Goal: Find specific page/section

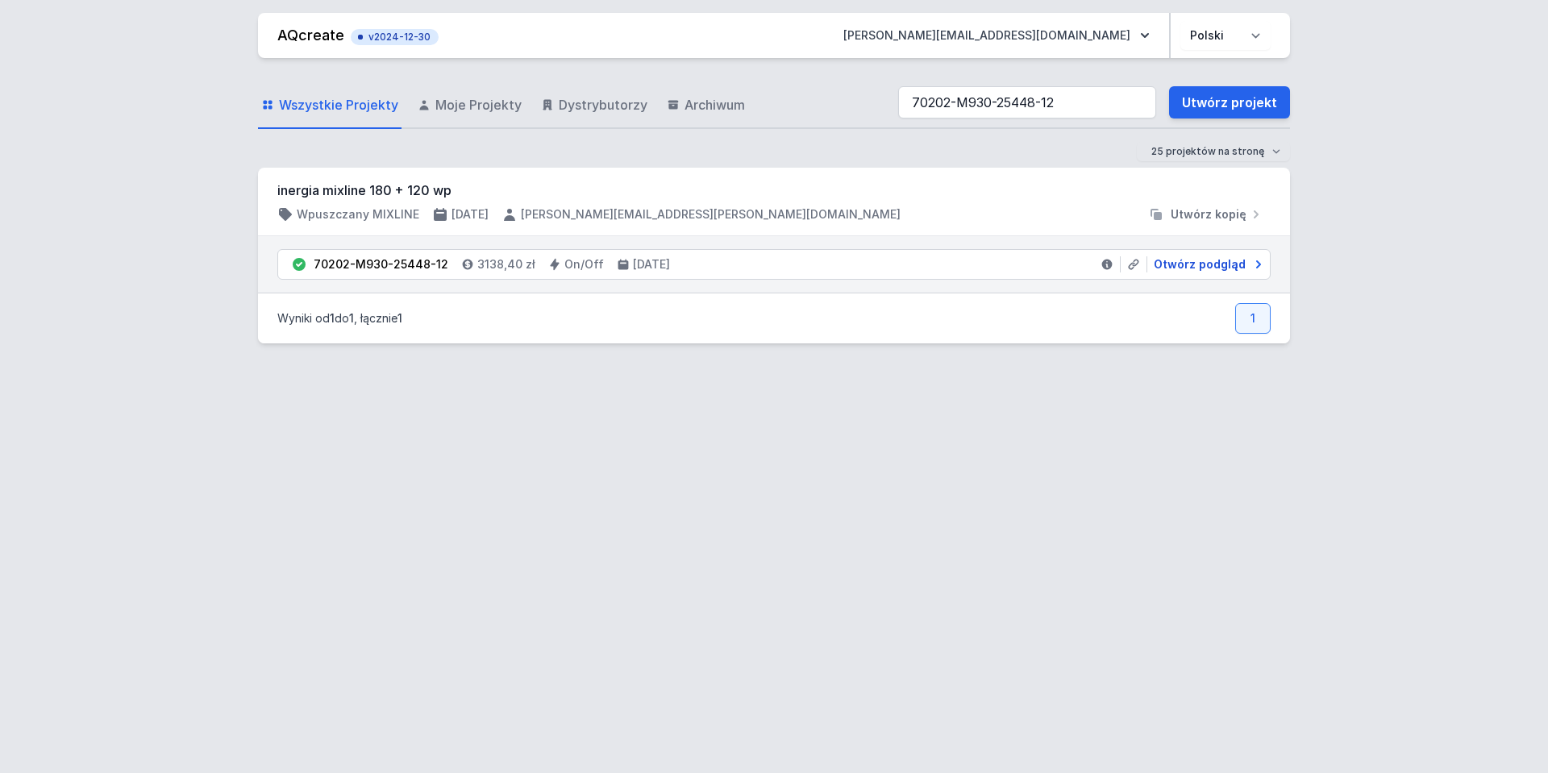
type input "70202-M930-25448-12"
click at [1179, 267] on span "Otwórz podgląd" at bounding box center [1200, 264] width 92 height 16
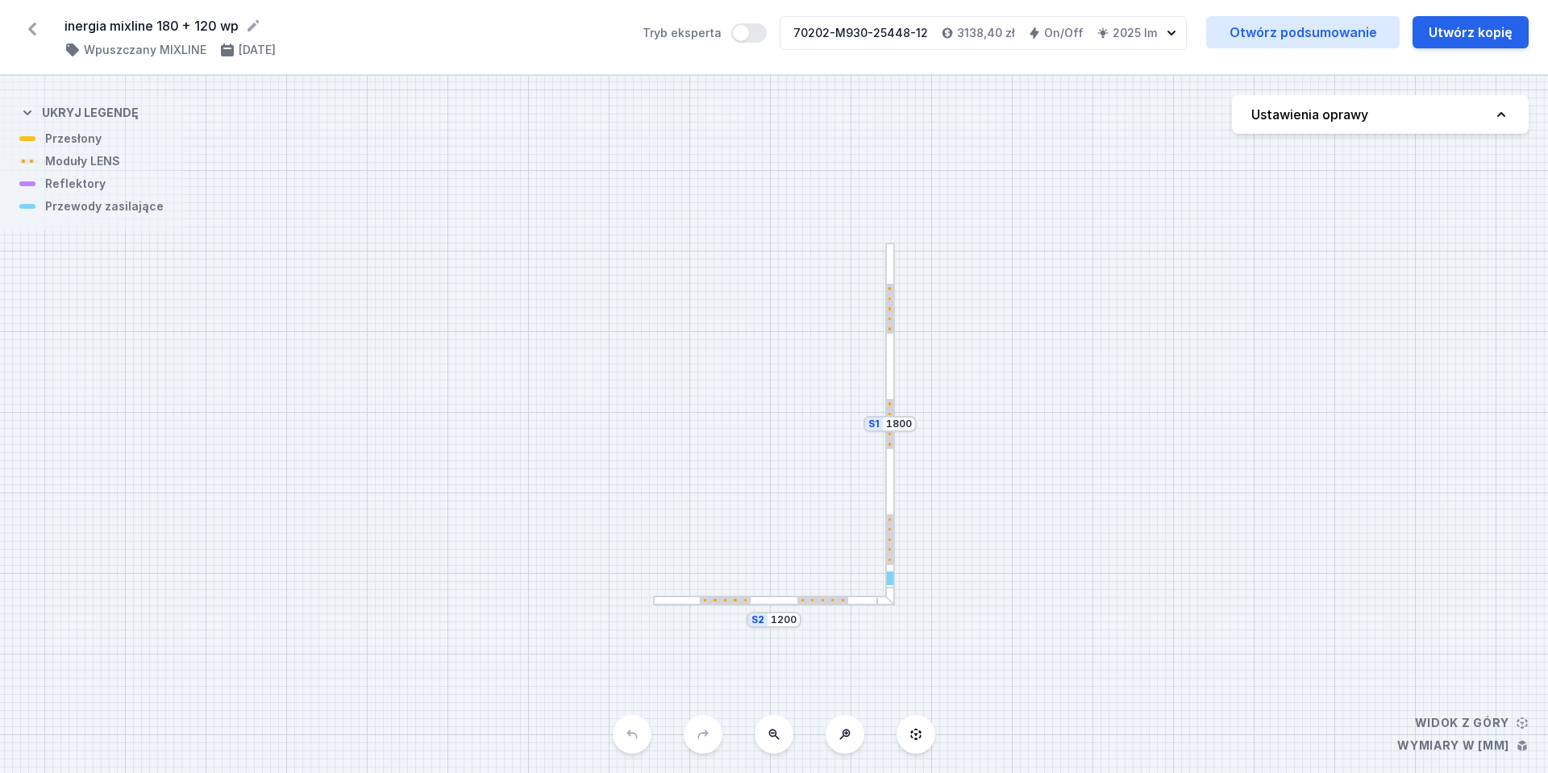
click at [775, 596] on div at bounding box center [774, 601] width 242 height 10
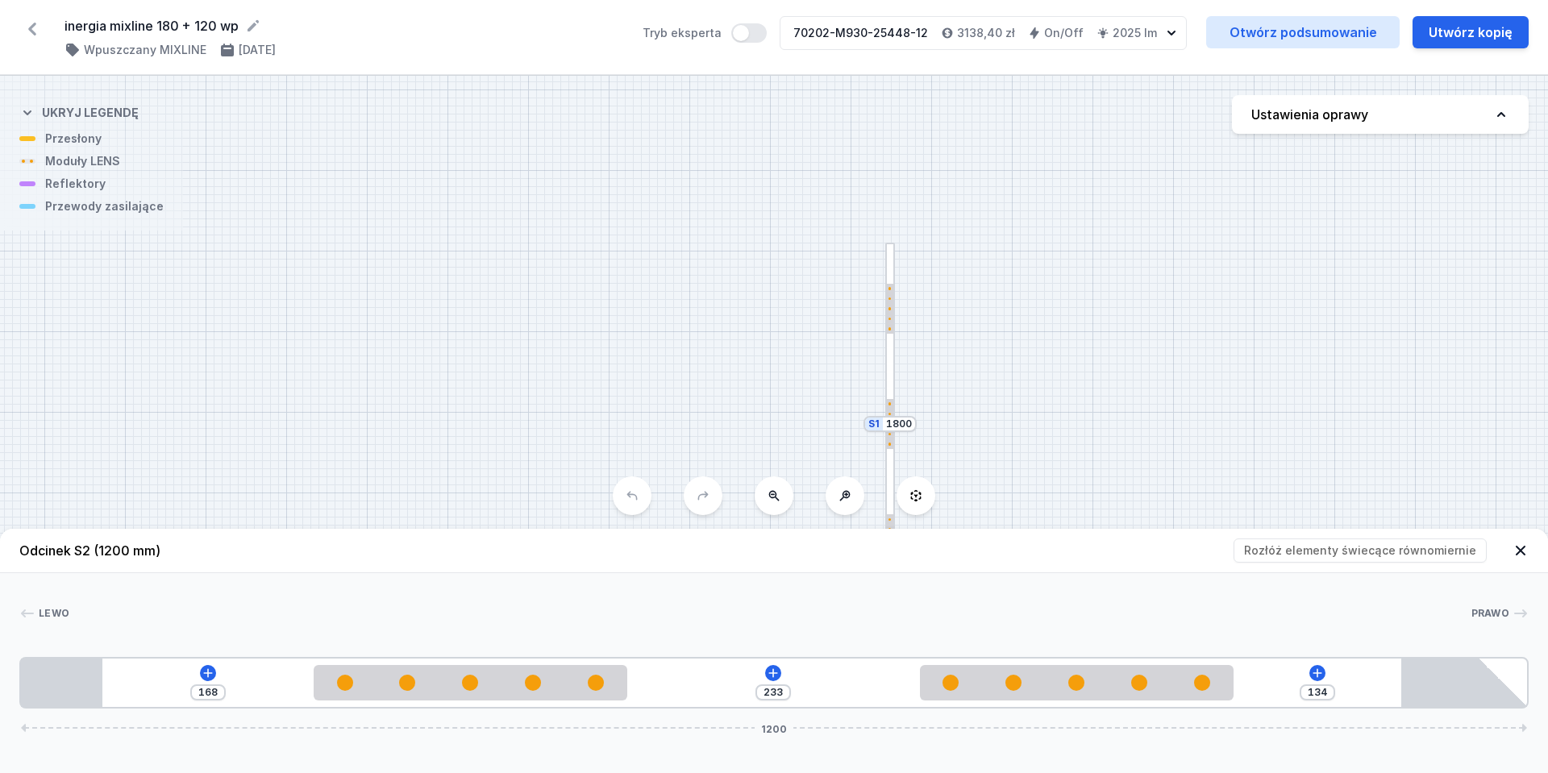
click at [894, 369] on div at bounding box center [890, 424] width 10 height 363
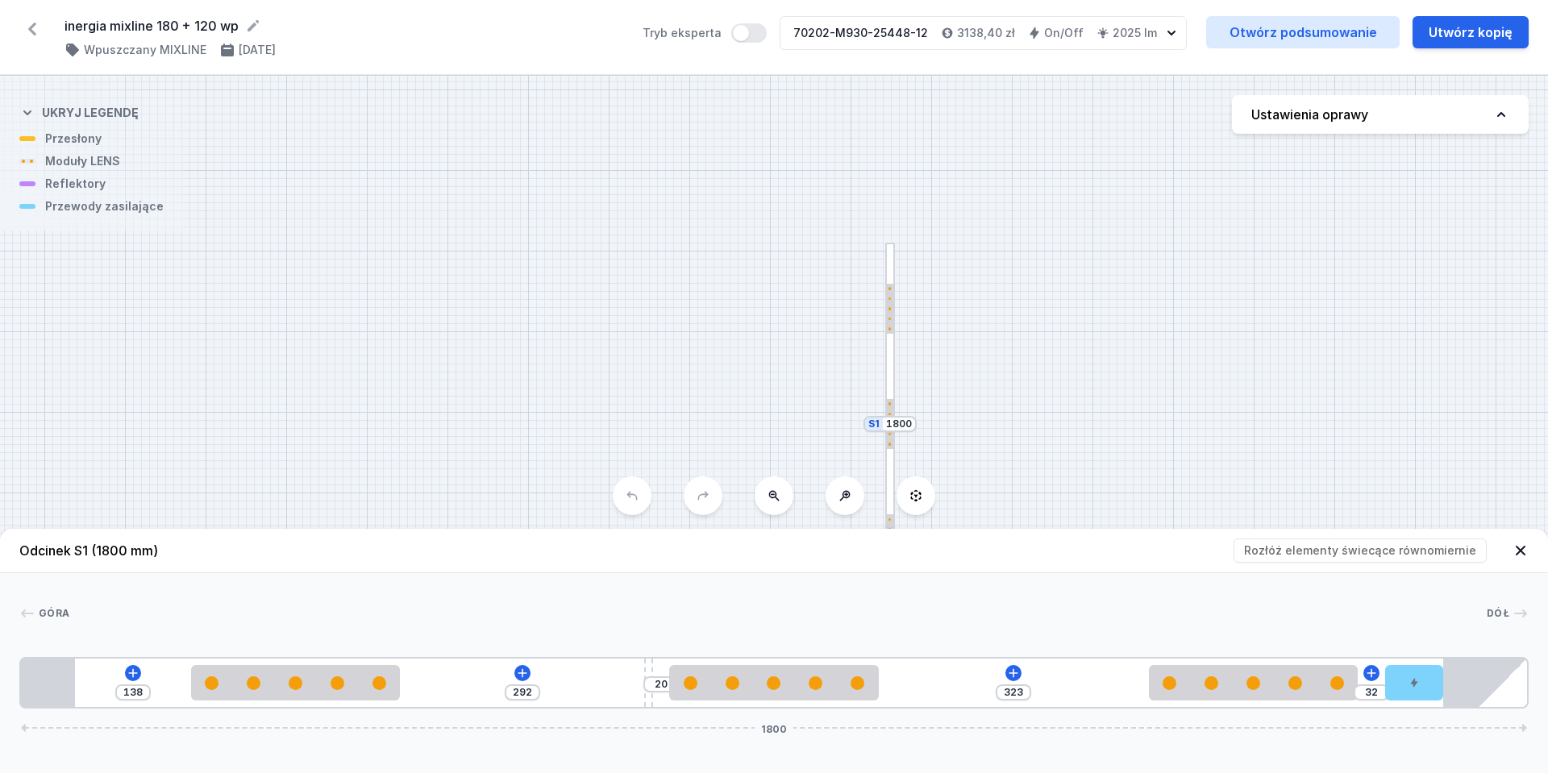
click at [27, 46] on div "inergia mixline 180 + 120 wp ( 11075 /v 1 ) Wpuszczany MIXLINE [DATE] Tryb eksp…" at bounding box center [774, 37] width 1548 height 75
click at [31, 30] on icon at bounding box center [32, 29] width 8 height 13
